Goal: Task Accomplishment & Management: Complete application form

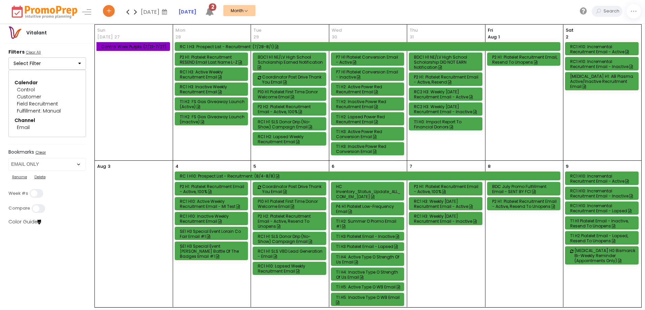
select select "219"
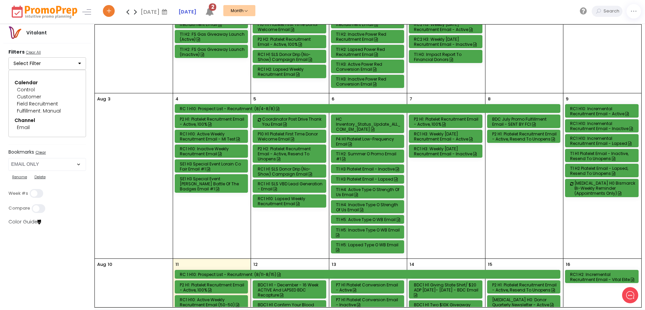
click at [592, 170] on div "T1 H2 Platelet Email - Lapsed, Resend to Unopens" at bounding box center [602, 171] width 65 height 10
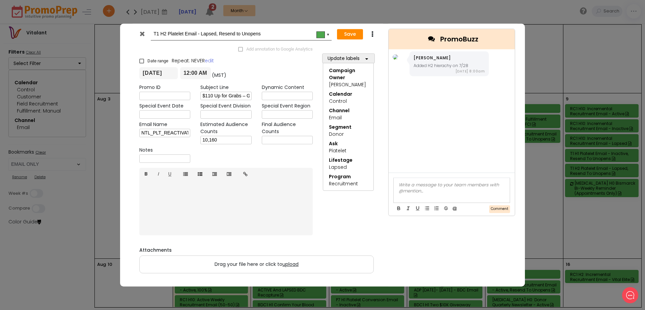
click at [277, 141] on input "text" at bounding box center [287, 140] width 51 height 8
type input "9,481"
click at [358, 33] on button "Save" at bounding box center [350, 34] width 26 height 11
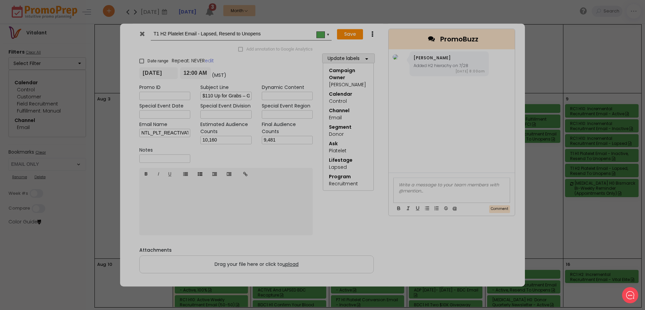
type input "[DATE]"
type input "00:00"
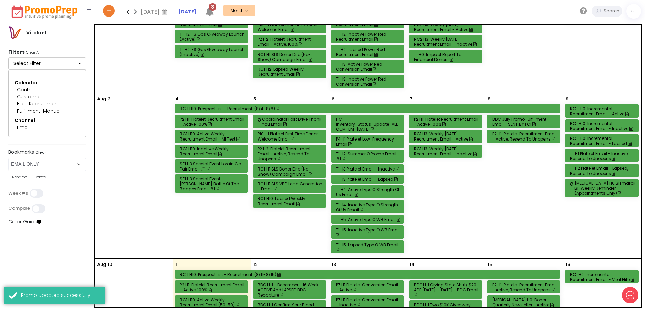
click at [592, 157] on div "T1 H1 Platelet Email - Inactive, Resend to Unopens" at bounding box center [602, 156] width 65 height 10
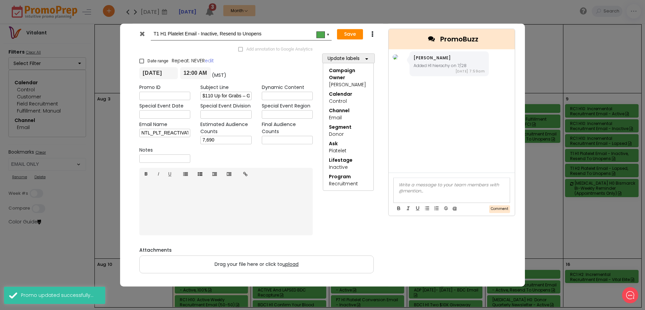
click at [275, 140] on input "text" at bounding box center [287, 140] width 51 height 8
type input "7,073"
click at [354, 32] on button "Save" at bounding box center [350, 34] width 26 height 11
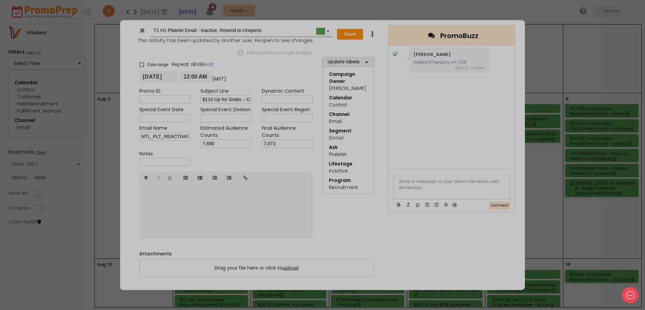
type input "[DATE]"
type input "00:00"
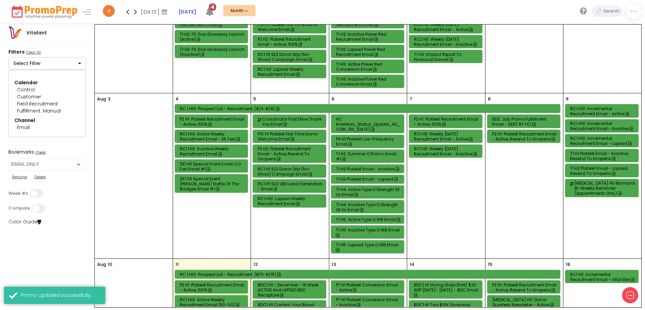
click at [605, 110] on div "RC1 H10: Incremental Recruitment Email - Active" at bounding box center [602, 111] width 65 height 10
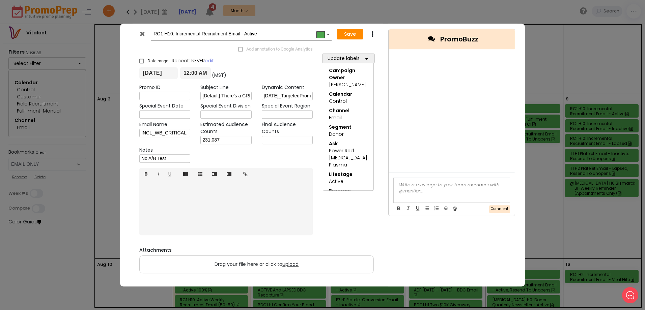
click at [283, 140] on input "text" at bounding box center [287, 140] width 51 height 8
click at [268, 142] on input "text" at bounding box center [287, 140] width 51 height 8
type input "222,184"
click at [350, 32] on button "Save" at bounding box center [350, 34] width 26 height 11
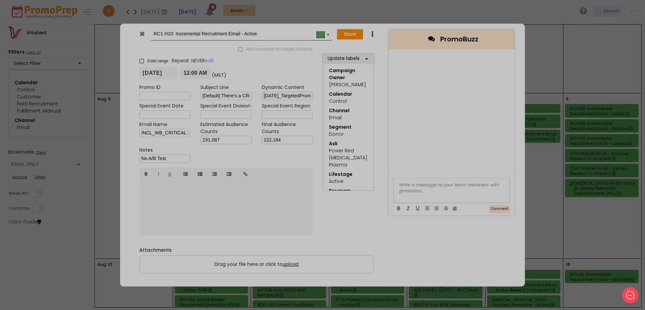
type input "[DATE]"
type input "00:00"
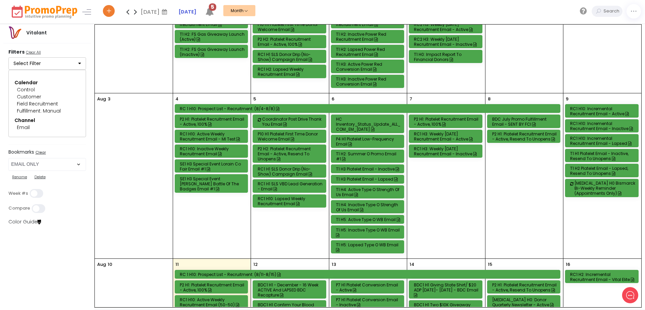
click at [608, 127] on div "RC1 H10: Incremental Recruitment Email - Inactive" at bounding box center [602, 126] width 65 height 10
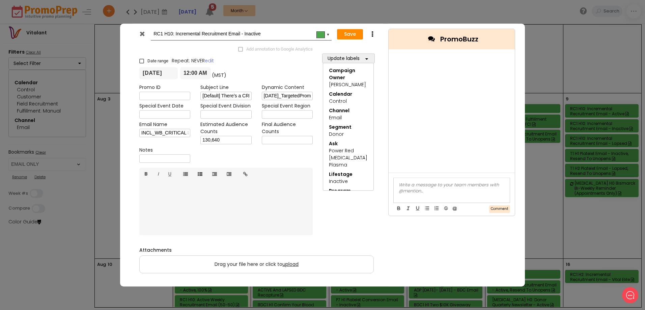
click at [276, 140] on input "text" at bounding box center [287, 140] width 51 height 8
click at [292, 140] on input "text" at bounding box center [287, 140] width 51 height 8
type input "126,740"
click at [347, 34] on button "Save" at bounding box center [350, 34] width 26 height 11
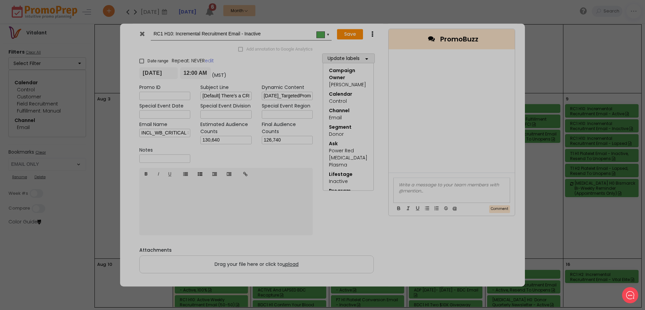
type input "[DATE]"
type input "00:00"
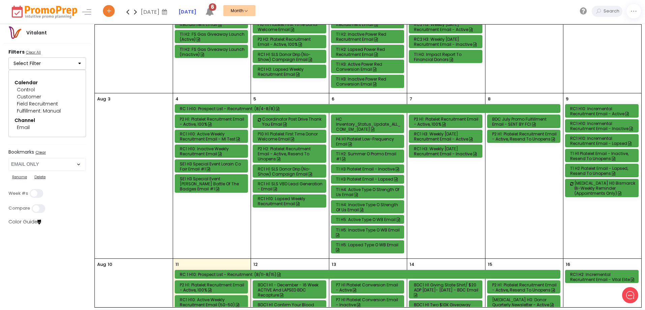
click at [607, 141] on div "RC1 H10: Incremental Recruitment Email - Lapsed" at bounding box center [602, 141] width 65 height 10
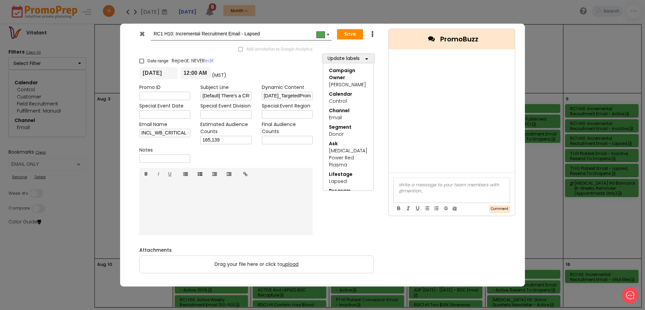
click at [298, 138] on input "text" at bounding box center [287, 140] width 51 height 8
type input "163,245"
click at [345, 34] on button "Save" at bounding box center [350, 34] width 26 height 11
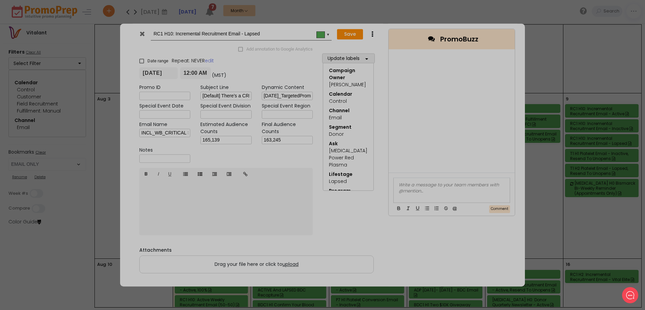
type input "[DATE]"
type input "00:00"
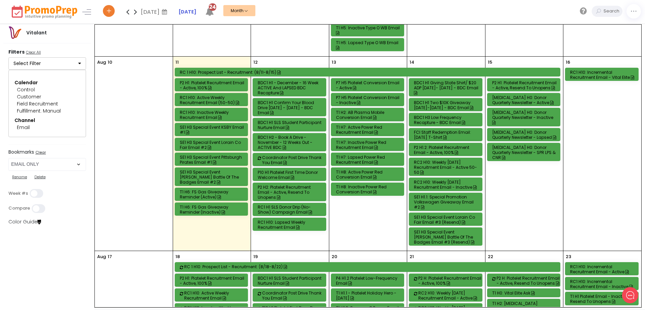
click at [378, 83] on div "P7 H5 Platelet Conversion Email - Active" at bounding box center [368, 85] width 65 height 10
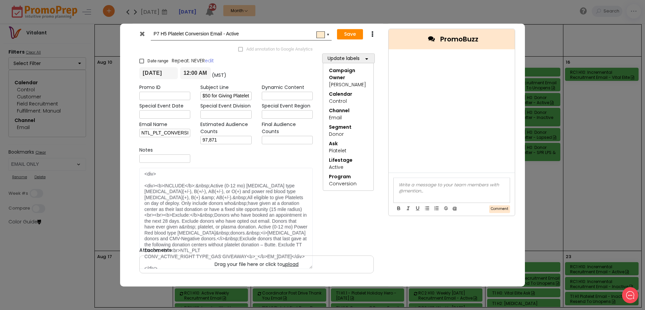
scroll to position [0, 0]
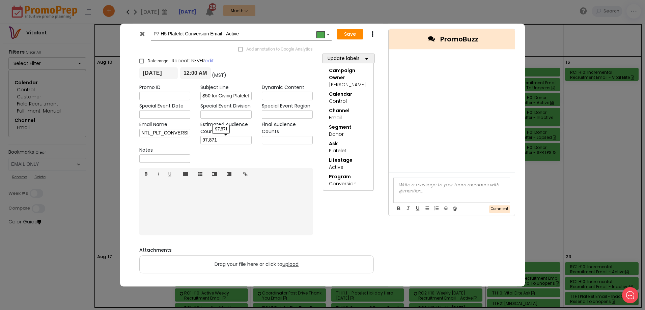
click at [223, 143] on input "97,871" at bounding box center [225, 140] width 51 height 8
type input "97,984"
click at [349, 33] on button "Save" at bounding box center [350, 34] width 26 height 11
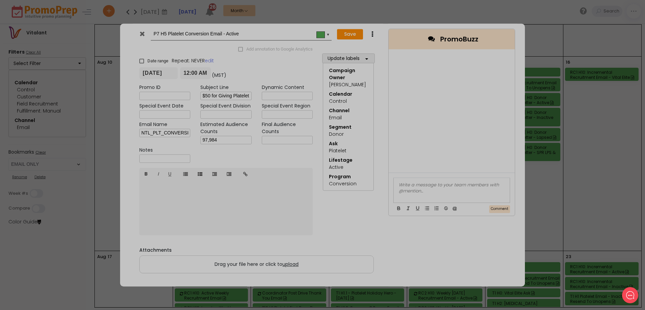
type input "[DATE]"
type input "00:00"
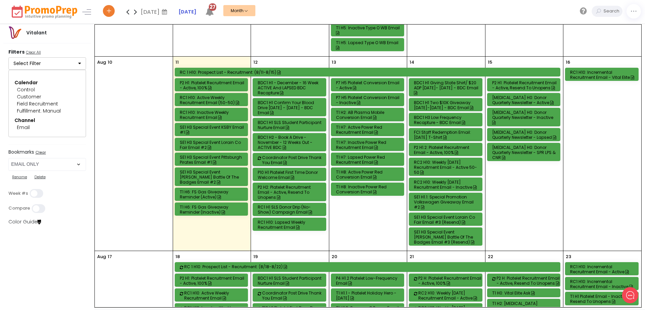
click at [372, 100] on div "P7 H5 Platelet Conversion Email - Inactive" at bounding box center [368, 100] width 65 height 10
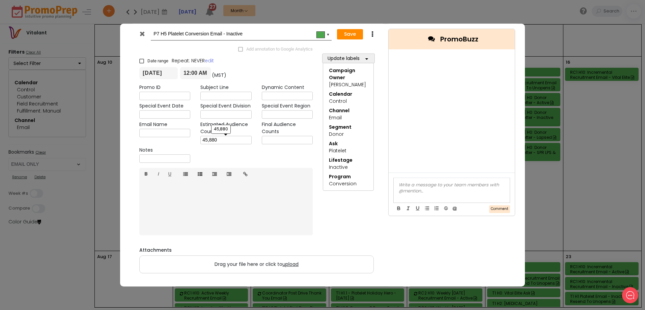
click at [227, 142] on input "45,880" at bounding box center [225, 140] width 51 height 8
type input "45,823"
click at [342, 33] on button "Save" at bounding box center [350, 34] width 26 height 11
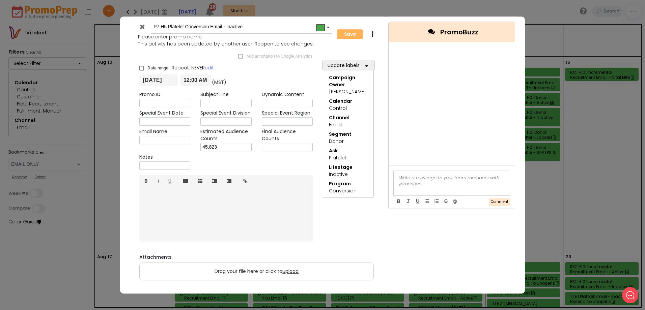
type input "[DATE]"
type input "00:00"
